Goal: Information Seeking & Learning: Learn about a topic

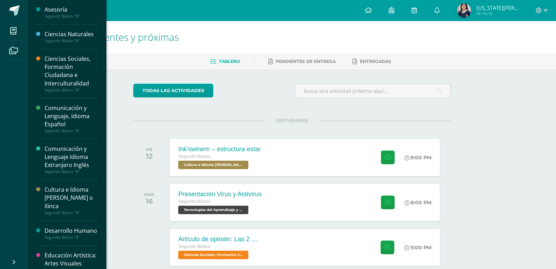
scroll to position [35, 0]
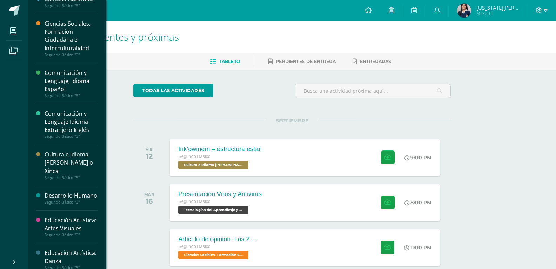
drag, startPoint x: 68, startPoint y: 148, endPoint x: 69, endPoint y: 153, distance: 5.7
click at [68, 150] on div "Cultura e Idioma Maya Garífuna o Xinca Segundo Básico "B"" at bounding box center [67, 165] width 62 height 41
click at [69, 157] on div "Cultura e Idioma [PERSON_NAME] o Xinca" at bounding box center [71, 162] width 53 height 24
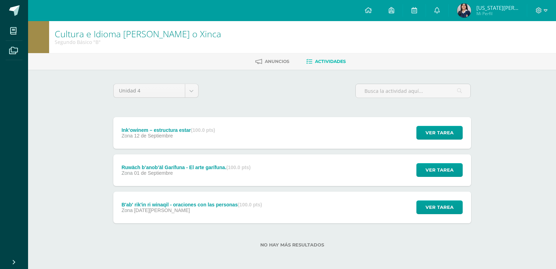
click at [194, 160] on div "Ruwäch b’anob’äl Garífuna - El arte garífuna. (100.0 pts) Zona [DATE]" at bounding box center [186, 170] width 146 height 32
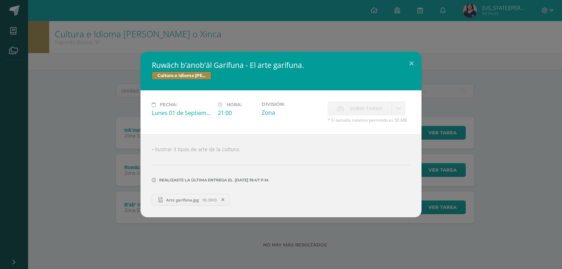
drag, startPoint x: 99, startPoint y: 67, endPoint x: 101, endPoint y: 71, distance: 4.0
click at [99, 67] on div "Ruwäch b’anob’äl Garífuna - El arte garífuna. Cultura e Idioma Maya Garífuna o …" at bounding box center [281, 134] width 556 height 165
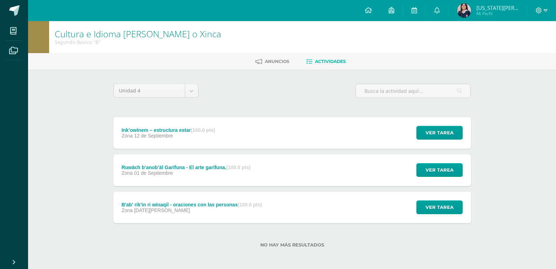
drag, startPoint x: 206, startPoint y: 142, endPoint x: 203, endPoint y: 136, distance: 7.2
click at [205, 141] on div "Ink’owinem – estructura estar (100.0 pts) Zona [DATE]" at bounding box center [168, 133] width 111 height 32
